Goal: Navigation & Orientation: Understand site structure

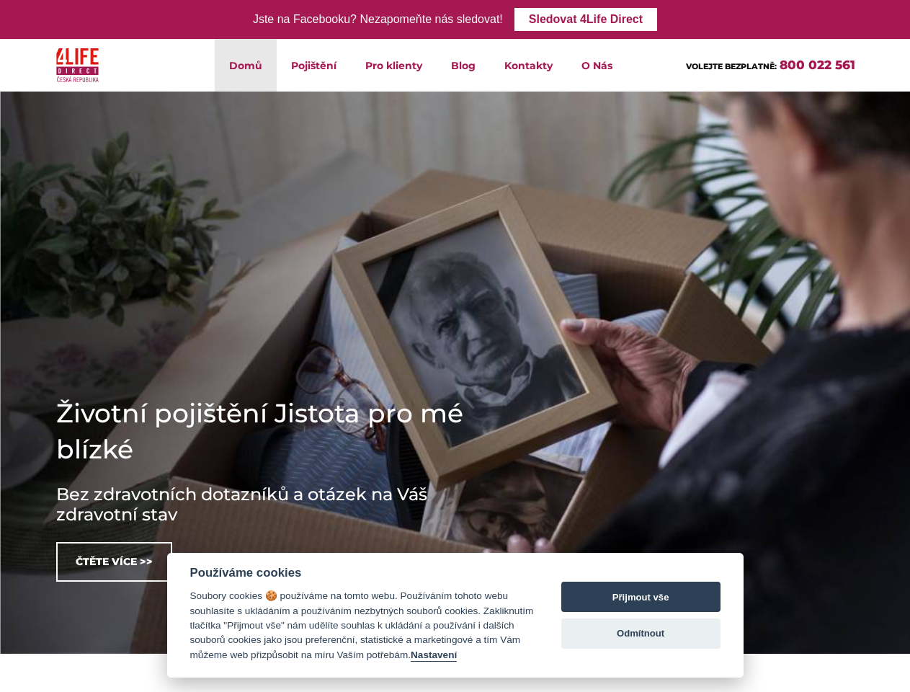
click at [314, 65] on li "Pojištění Životní pojištění Úrazové pojištění Zabezpečení při nehodě Lékař na t…" at bounding box center [314, 65] width 74 height 53
click at [596, 65] on li "O Nás Kdo jsme Kariéra" at bounding box center [597, 65] width 60 height 53
click at [455, 385] on img at bounding box center [455, 372] width 910 height 562
click at [455, 372] on img at bounding box center [455, 372] width 910 height 562
click at [434, 655] on button "Nastavení" at bounding box center [434, 655] width 46 height 12
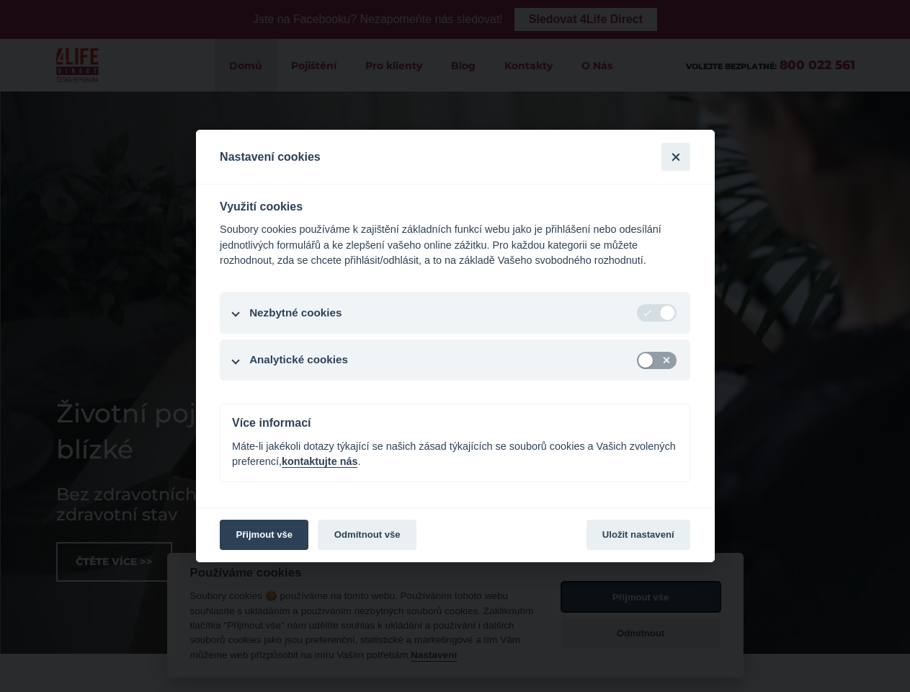
click at [640, 596] on button "Přijmout vše" at bounding box center [640, 596] width 159 height 30
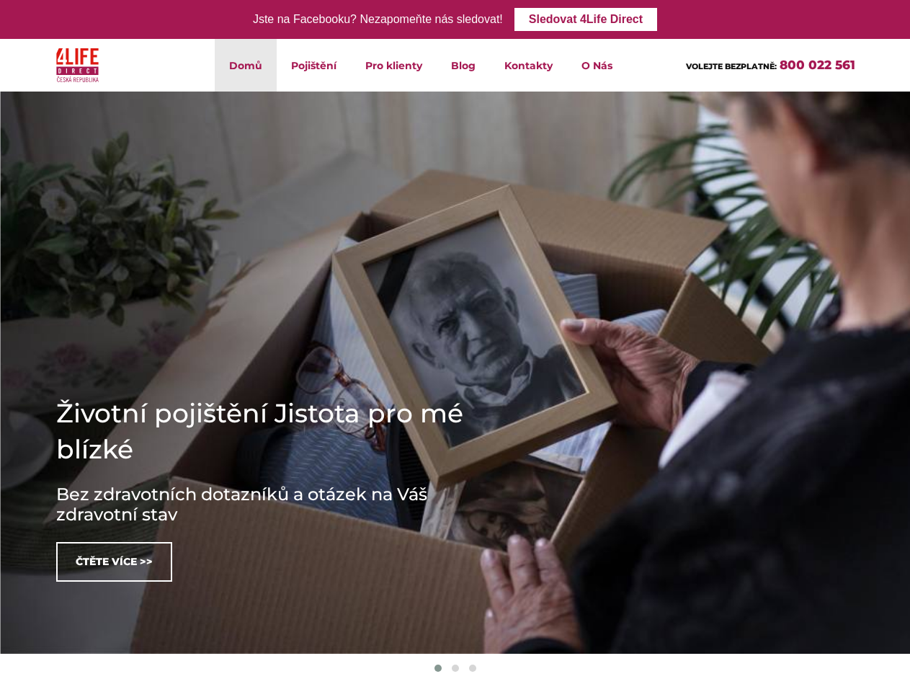
click at [640, 636] on button "Odmítnout" at bounding box center [640, 651] width 159 height 30
checkbox input "false"
